Goal: Task Accomplishment & Management: Manage account settings

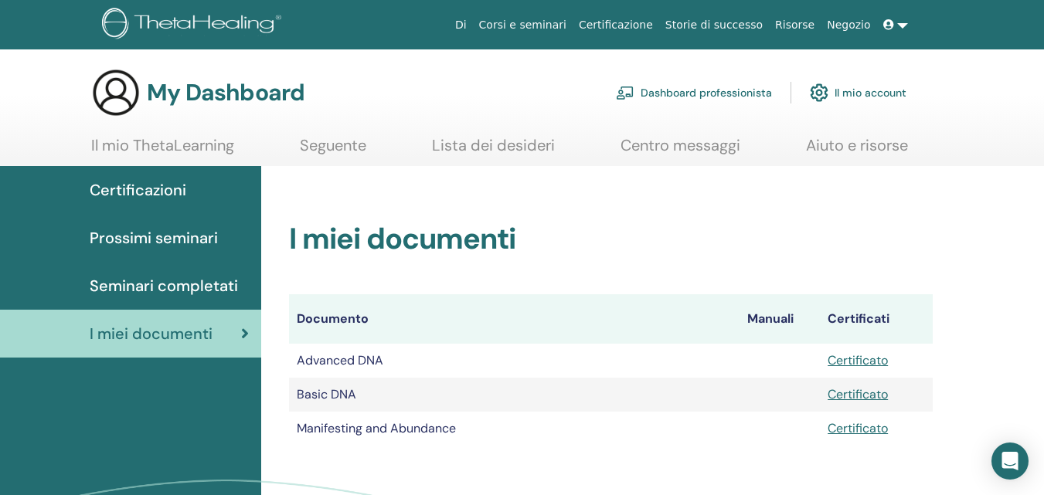
click at [867, 94] on link "Il mio account" at bounding box center [858, 93] width 97 height 34
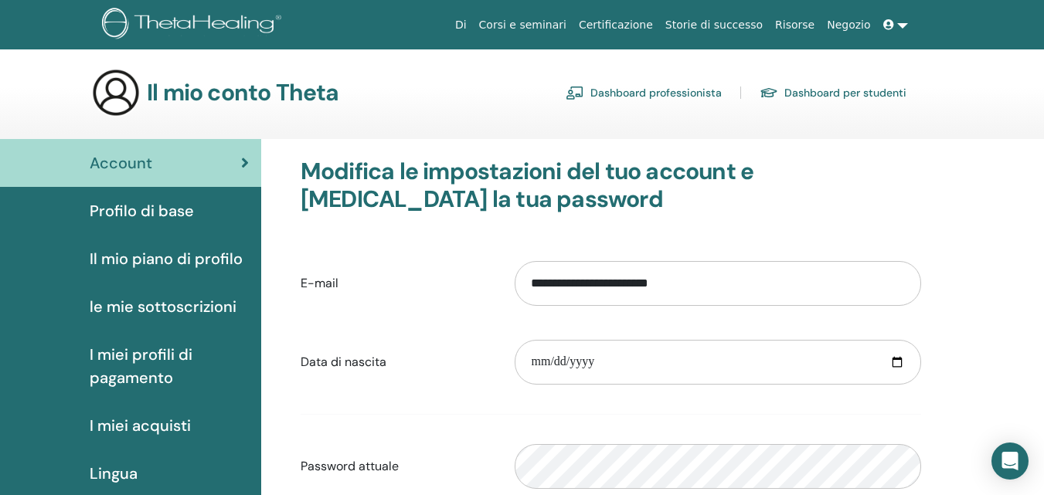
click at [901, 24] on link at bounding box center [895, 25] width 37 height 29
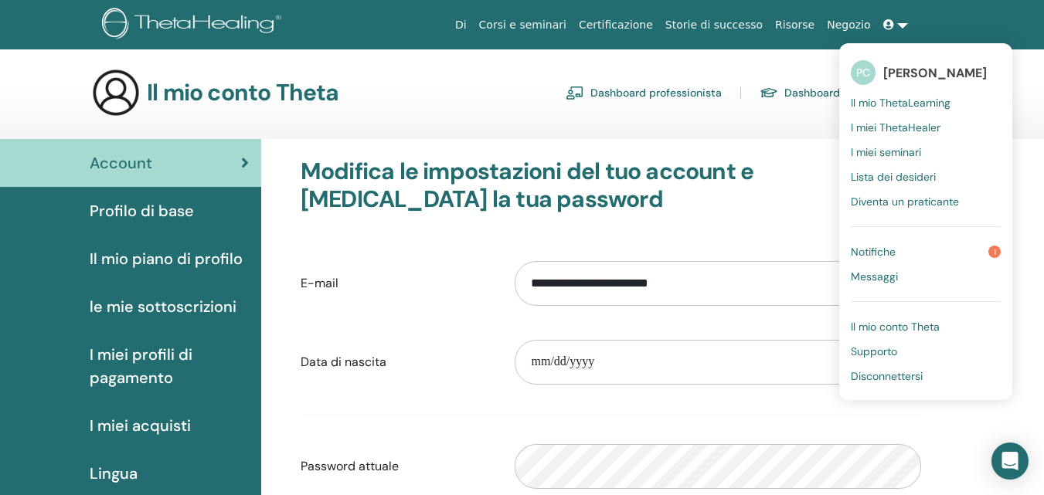
click at [876, 246] on span "Notifiche" at bounding box center [873, 252] width 45 height 14
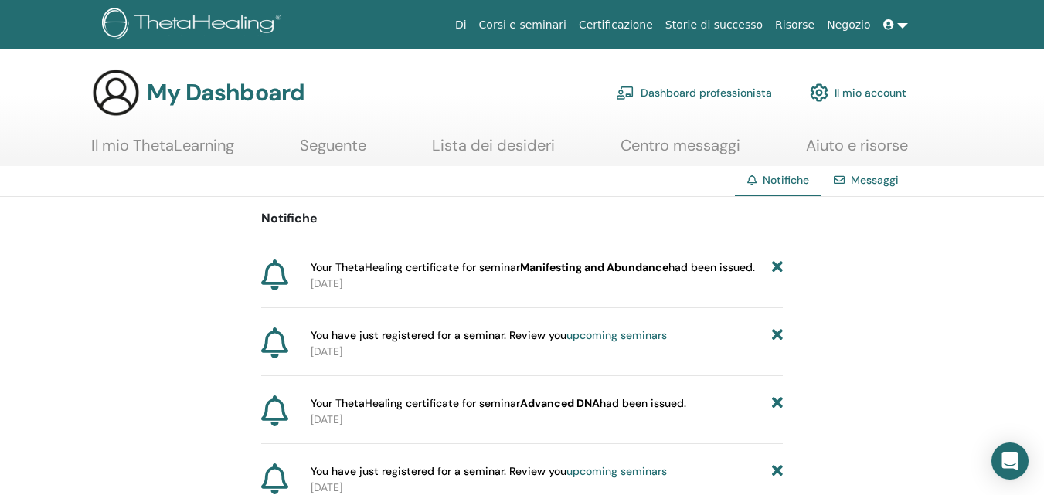
click at [877, 185] on link "Messaggi" at bounding box center [875, 180] width 48 height 14
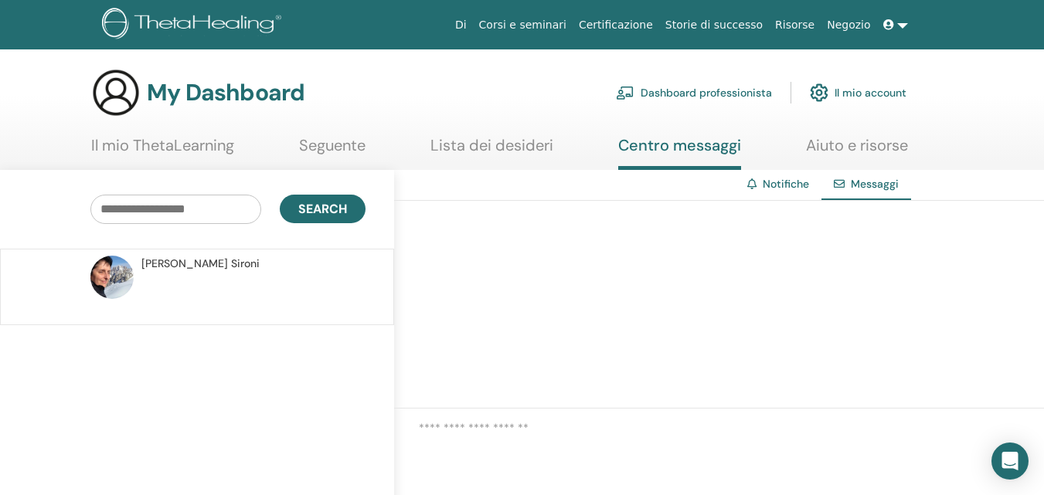
click at [787, 181] on link "Notifiche" at bounding box center [786, 184] width 46 height 14
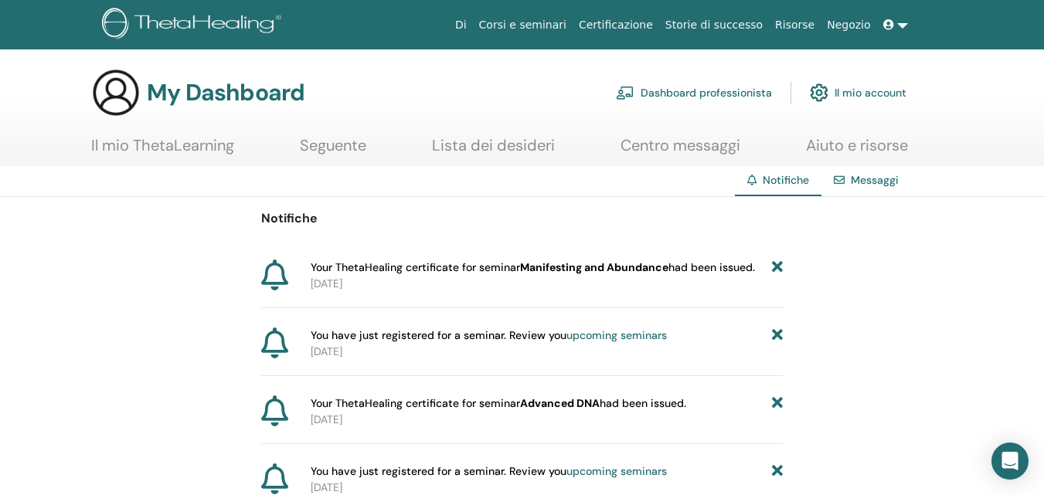
click at [905, 21] on link at bounding box center [895, 25] width 37 height 29
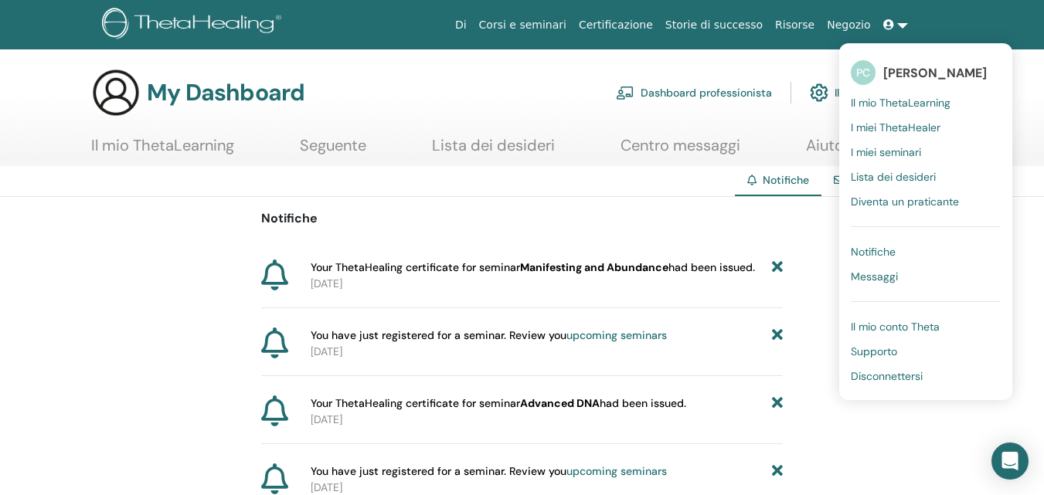
click at [885, 376] on span "Disconnettersi" at bounding box center [887, 376] width 72 height 14
